Goal: Information Seeking & Learning: Learn about a topic

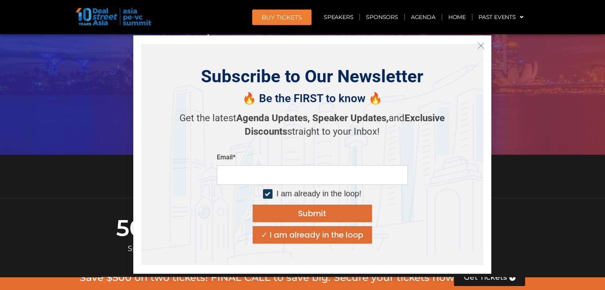
scroll to position [265, 0]
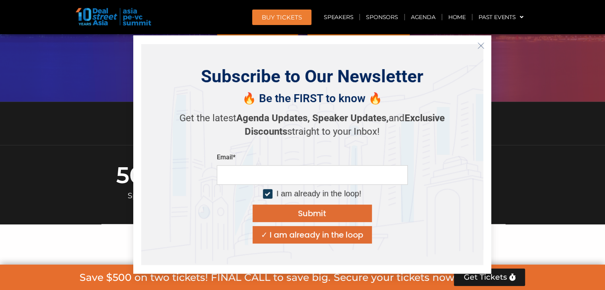
click at [481, 47] on icon "Close" at bounding box center [480, 45] width 7 height 7
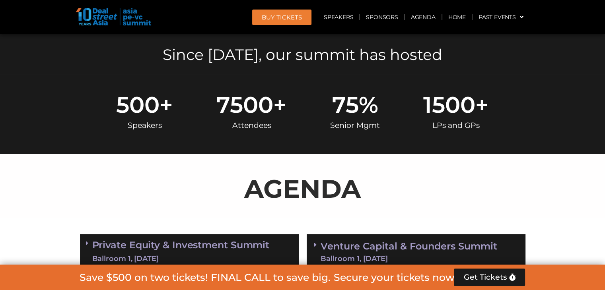
scroll to position [477, 0]
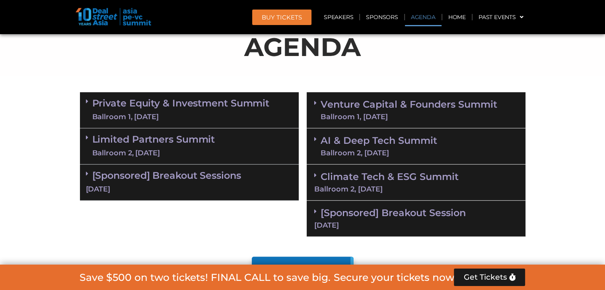
click at [91, 98] on span at bounding box center [89, 101] width 6 height 7
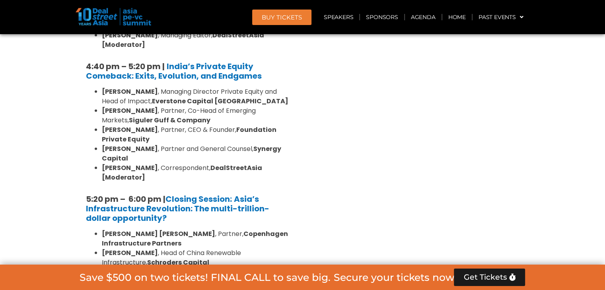
scroll to position [1590, 0]
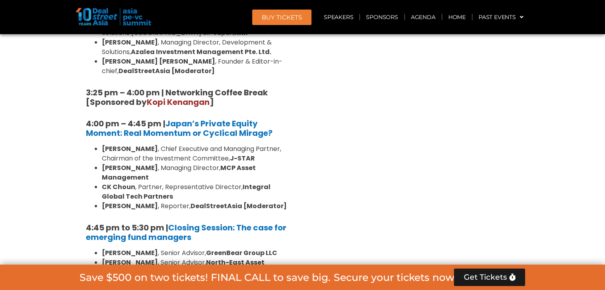
scroll to position [2491, 0]
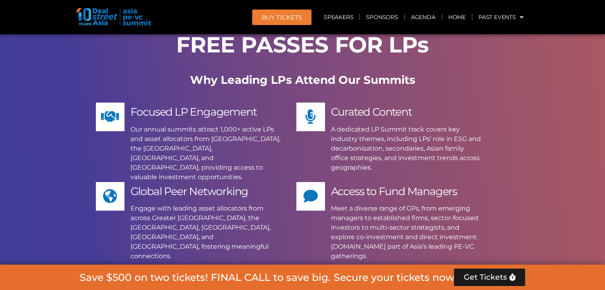
scroll to position [9751, 0]
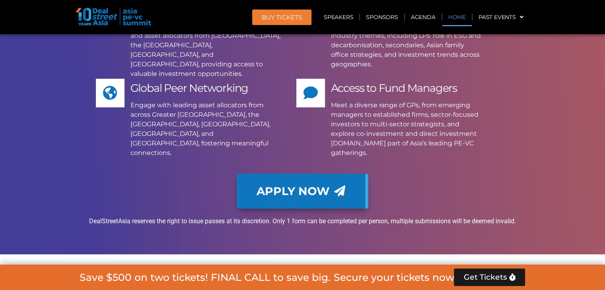
click at [452, 19] on link "Home" at bounding box center [456, 17] width 29 height 18
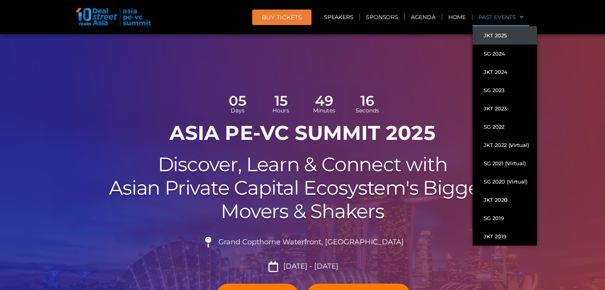
click at [507, 36] on link "JKT 2025" at bounding box center [504, 35] width 64 height 18
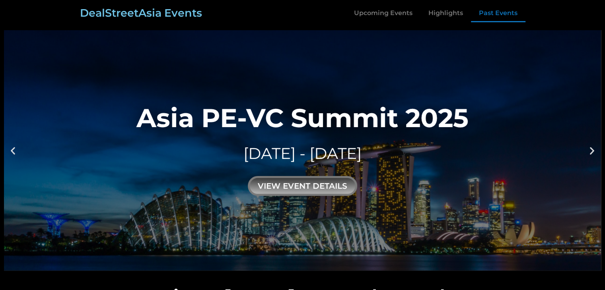
click at [589, 150] on icon at bounding box center [592, 150] width 10 height 10
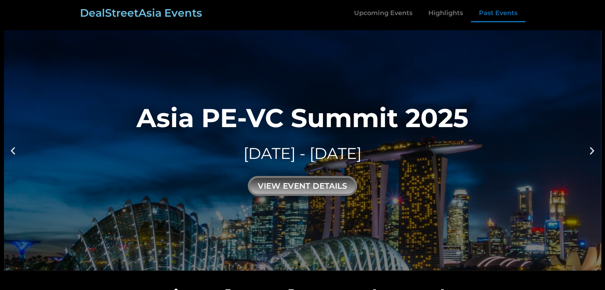
scroll to position [2709, 0]
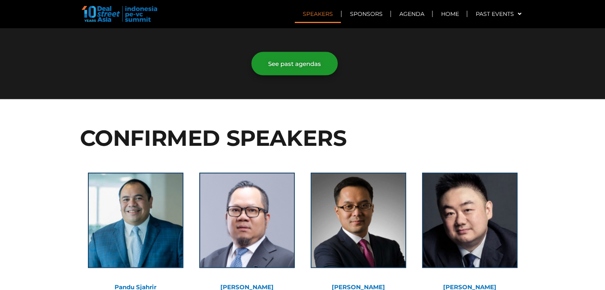
scroll to position [1378, 0]
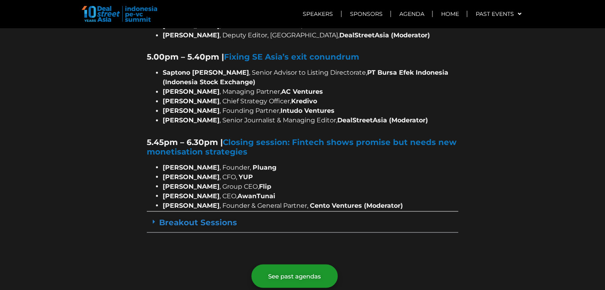
click at [236, 212] on div "Breakout Sessions" at bounding box center [302, 222] width 311 height 20
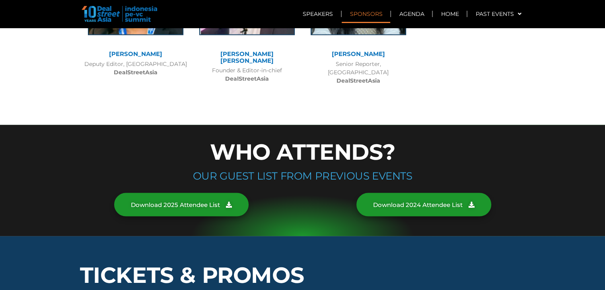
scroll to position [4452, 0]
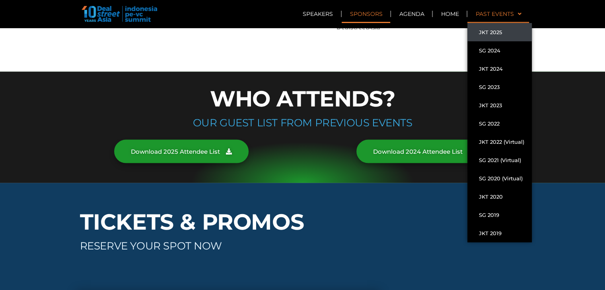
click at [499, 13] on link "Past Events" at bounding box center [498, 14] width 62 height 18
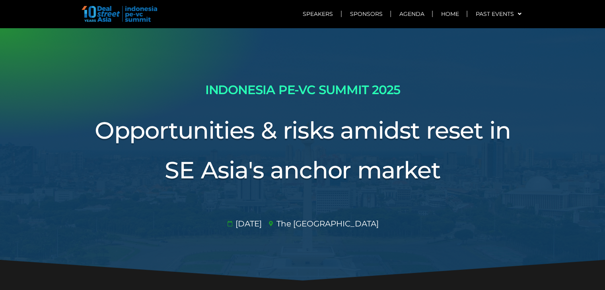
scroll to position [4452, 0]
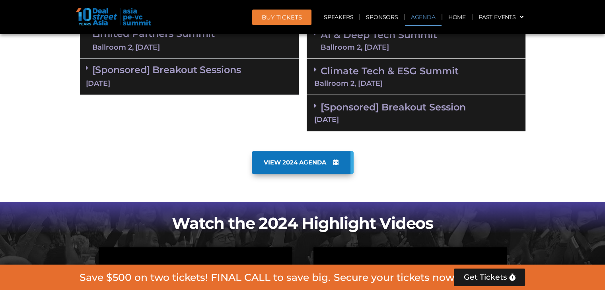
scroll to position [477, 0]
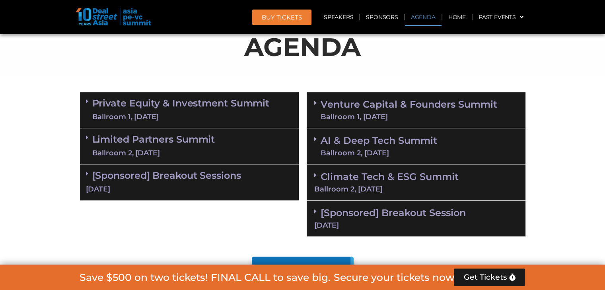
click at [345, 113] on div "Ballroom 1, [DATE]" at bounding box center [408, 116] width 176 height 7
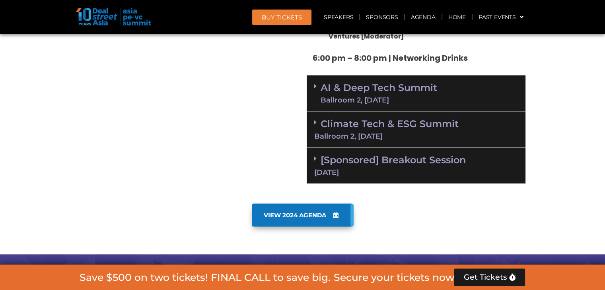
scroll to position [1537, 0]
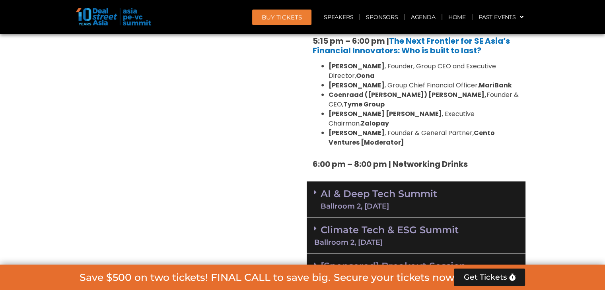
click at [340, 275] on div "[DATE]" at bounding box center [416, 278] width 204 height 7
click at [346, 224] on link "Climate Tech & ESG Summit Ballroom 2, [DATE]" at bounding box center [416, 235] width 204 height 22
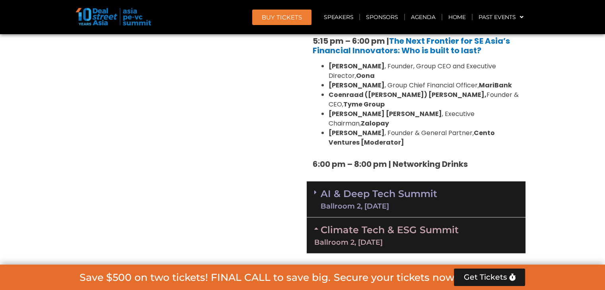
click at [353, 203] on div "Ballroom 2, [DATE]" at bounding box center [378, 206] width 116 height 7
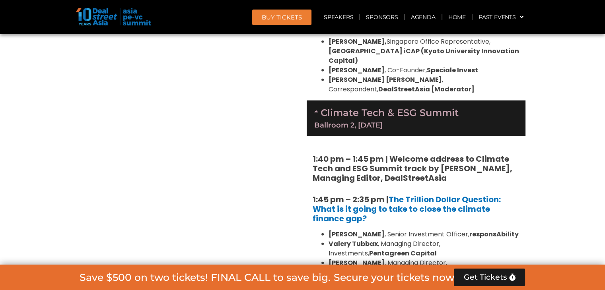
scroll to position [1961, 0]
